Goal: Transaction & Acquisition: Purchase product/service

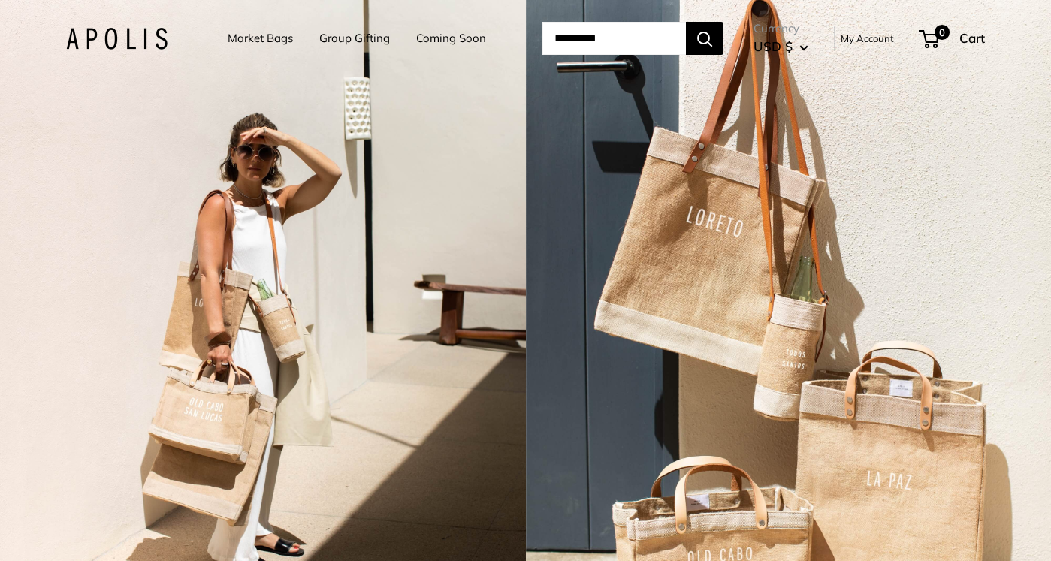
click at [263, 37] on link "Market Bags" at bounding box center [260, 38] width 65 height 21
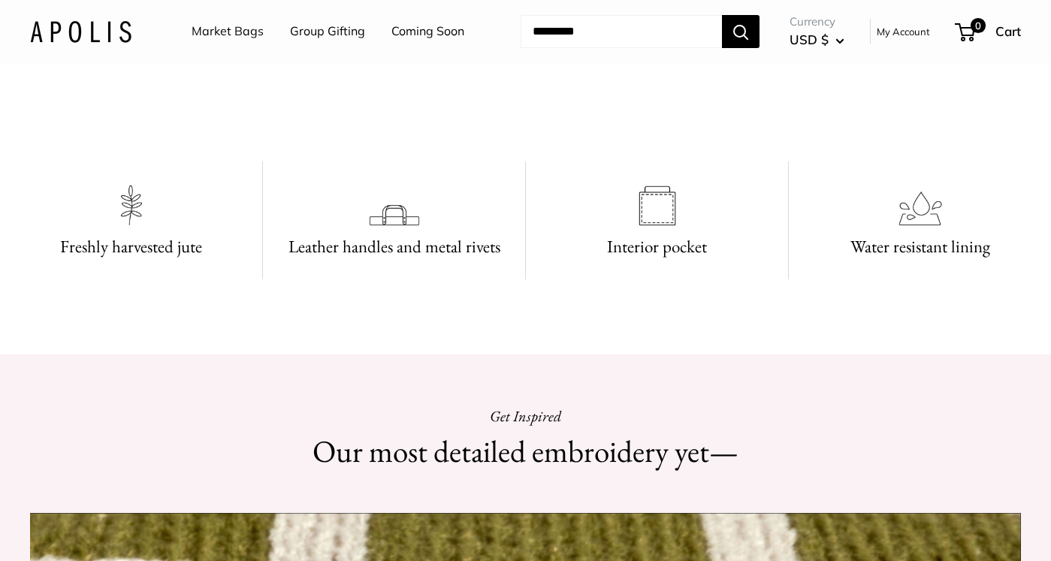
scroll to position [828, 0]
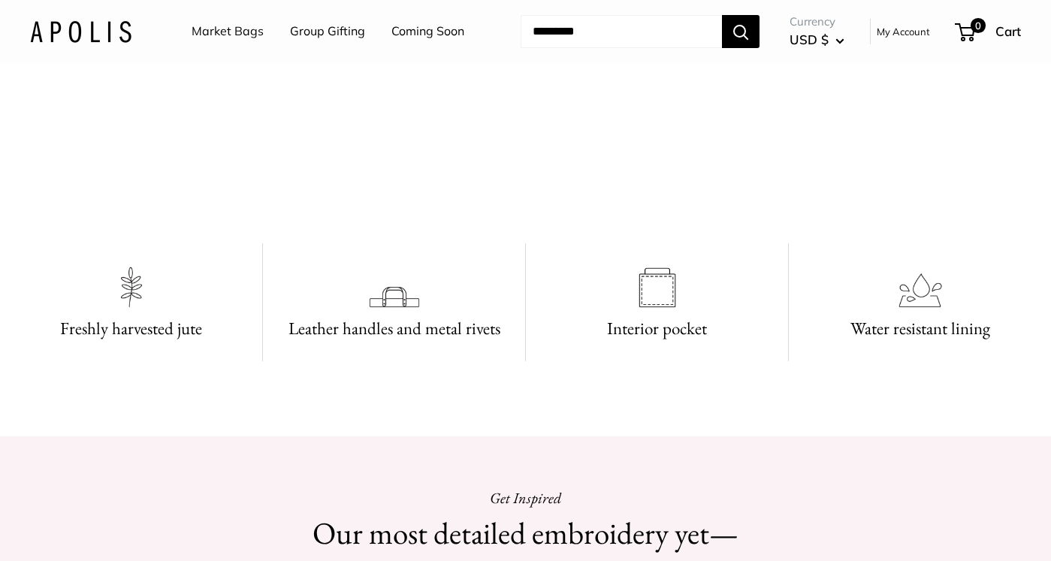
click at [233, 27] on link "Market Bags" at bounding box center [228, 31] width 72 height 23
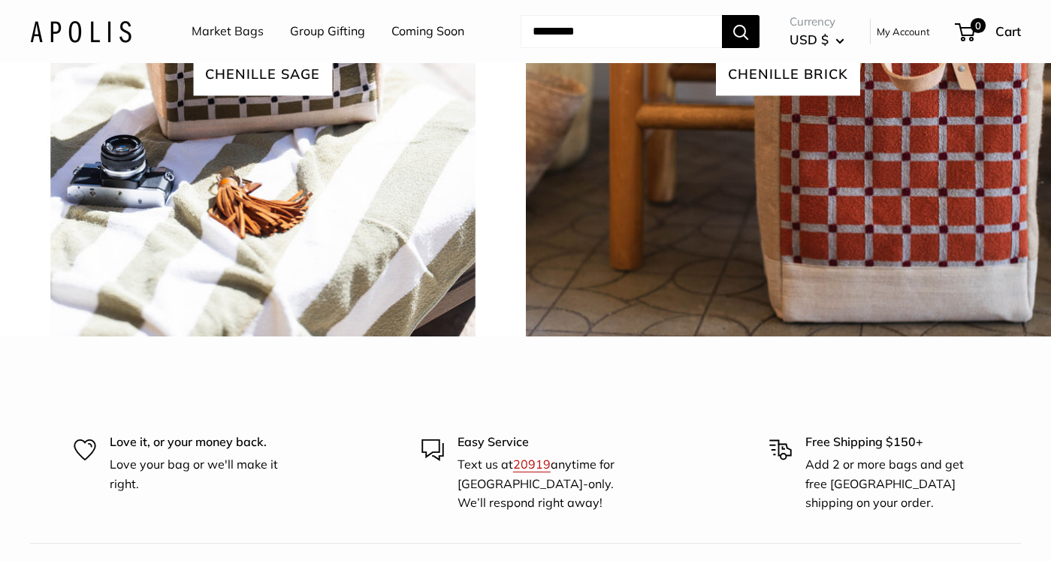
scroll to position [3455, 0]
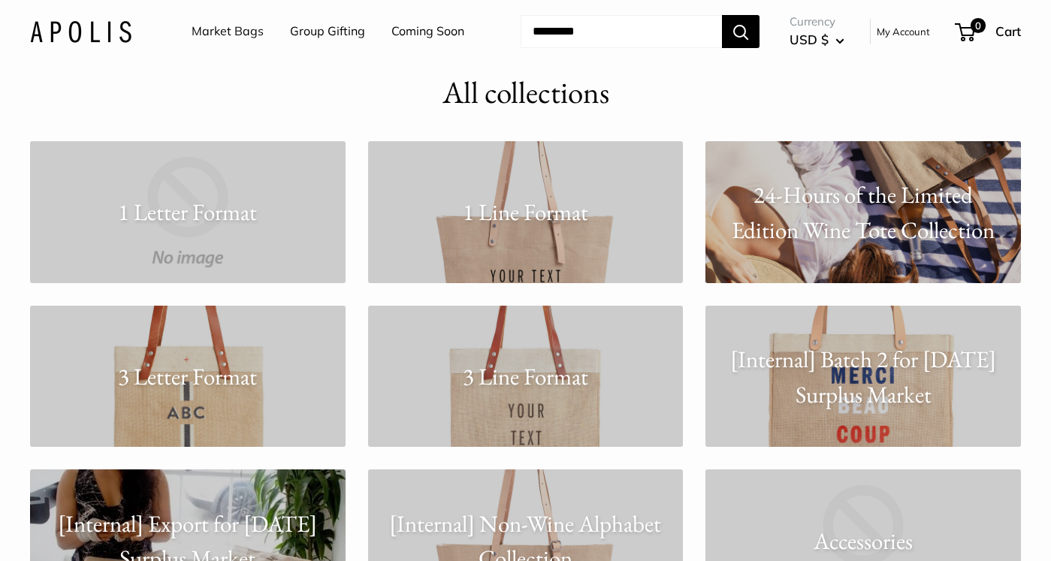
scroll to position [62, 0]
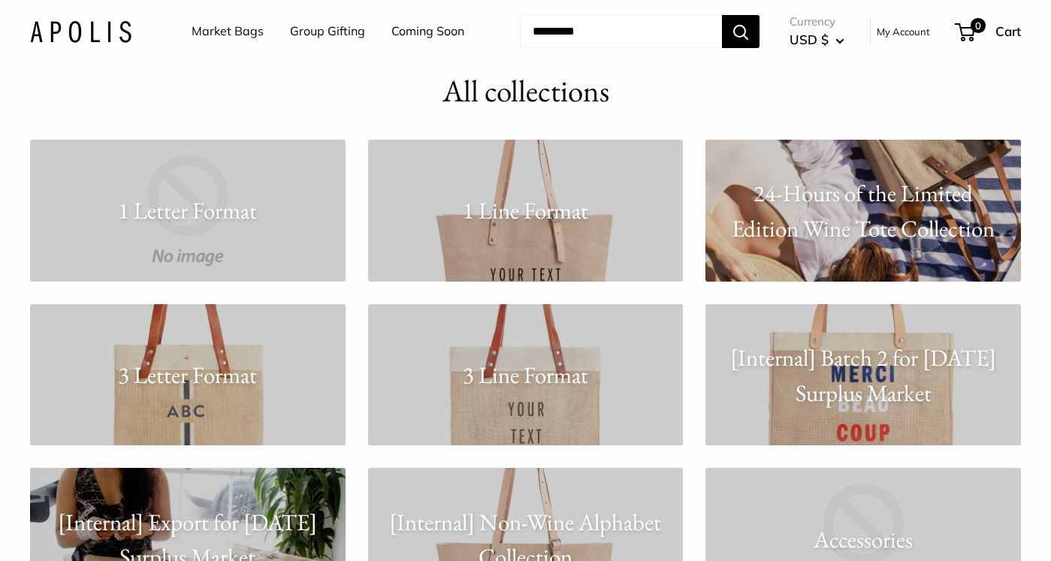
click at [518, 215] on p "1 Line Format" at bounding box center [526, 210] width 316 height 35
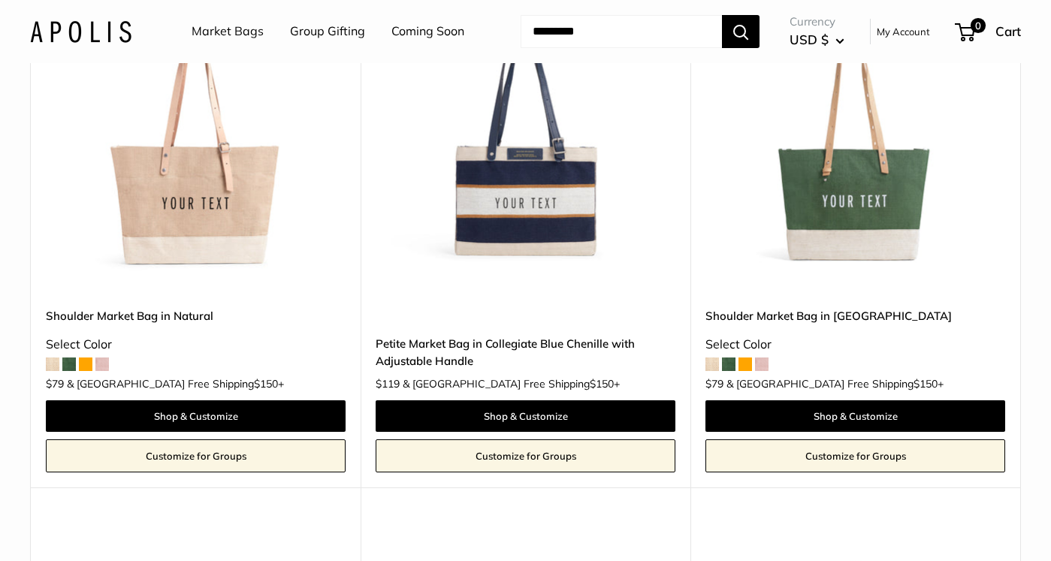
scroll to position [261, 0]
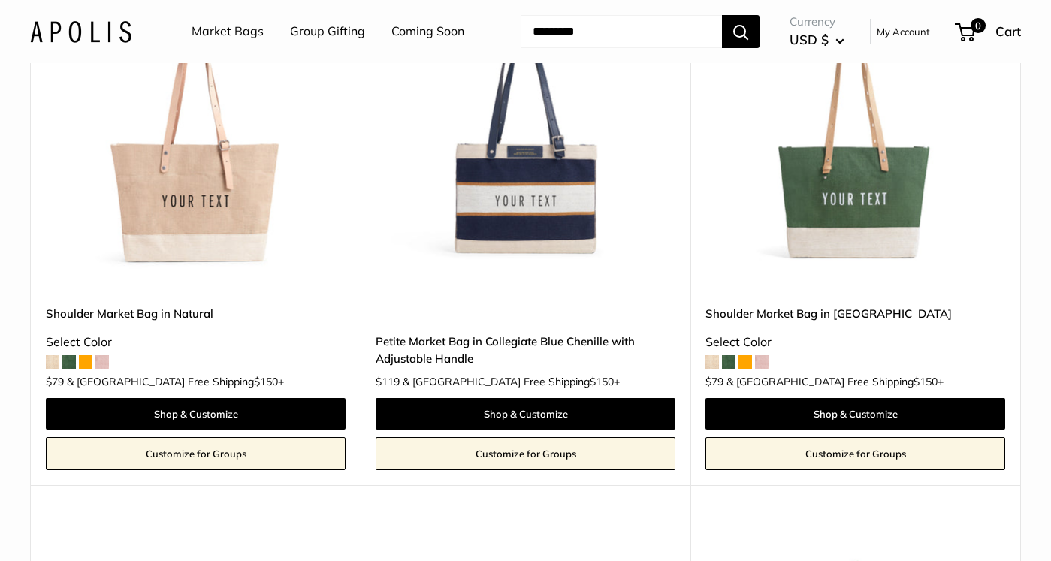
click at [0, 0] on img at bounding box center [0, 0] width 0 height 0
